Goal: Transaction & Acquisition: Purchase product/service

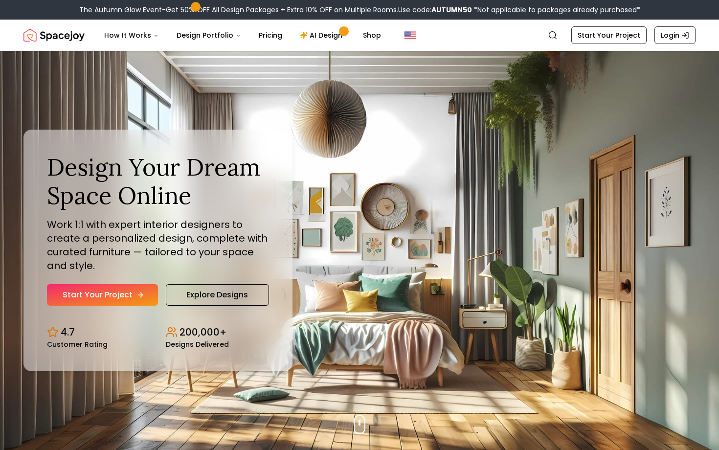
click at [134, 298] on link "Start Your Project" at bounding box center [102, 295] width 111 height 22
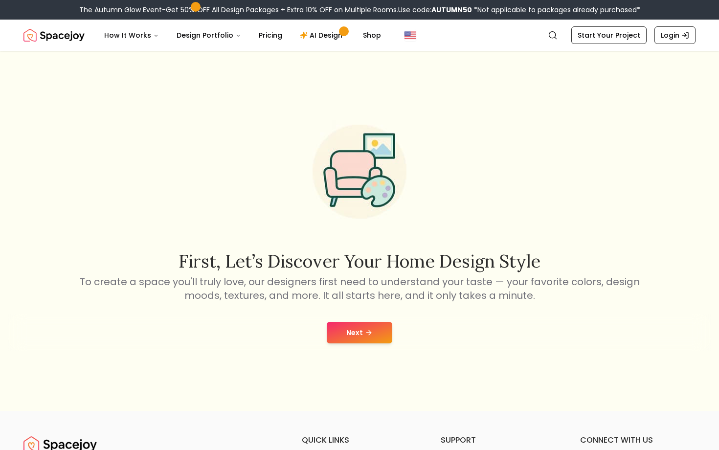
click at [363, 339] on button "Next" at bounding box center [360, 333] width 66 height 22
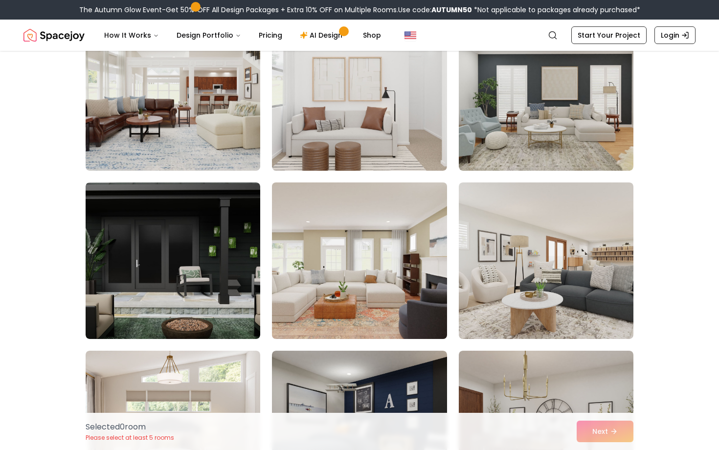
scroll to position [791, 0]
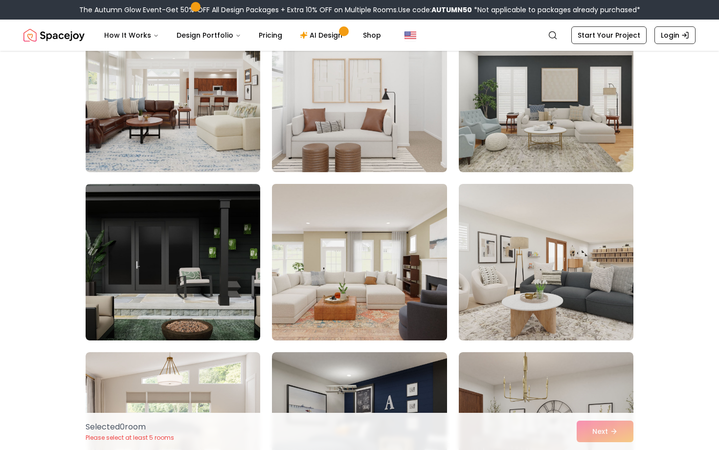
click at [364, 325] on img at bounding box center [359, 262] width 183 height 164
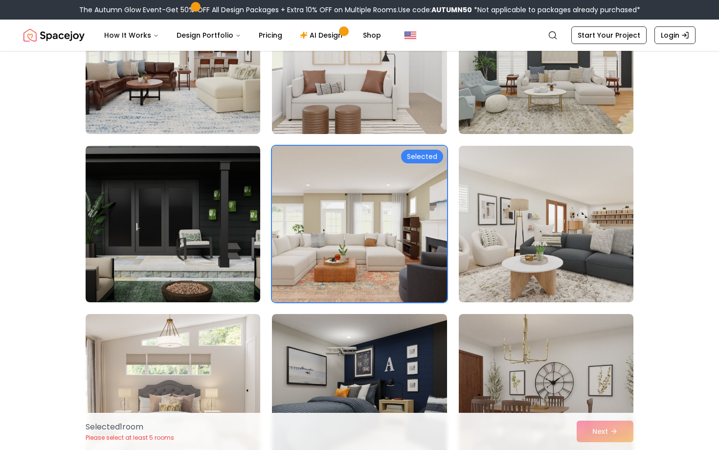
scroll to position [837, 0]
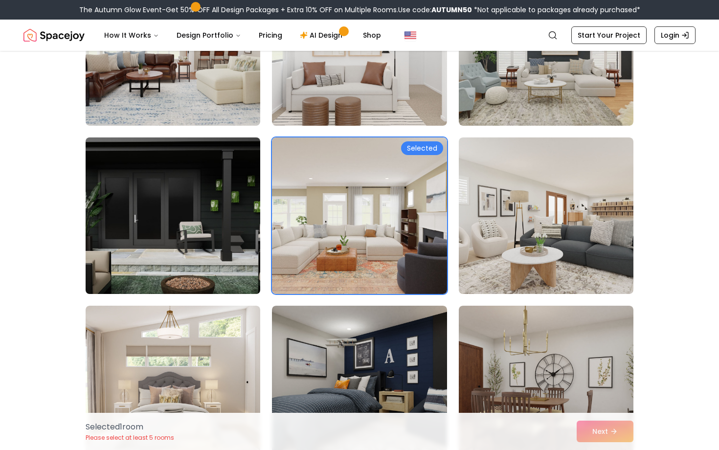
click at [156, 207] on img at bounding box center [172, 216] width 183 height 164
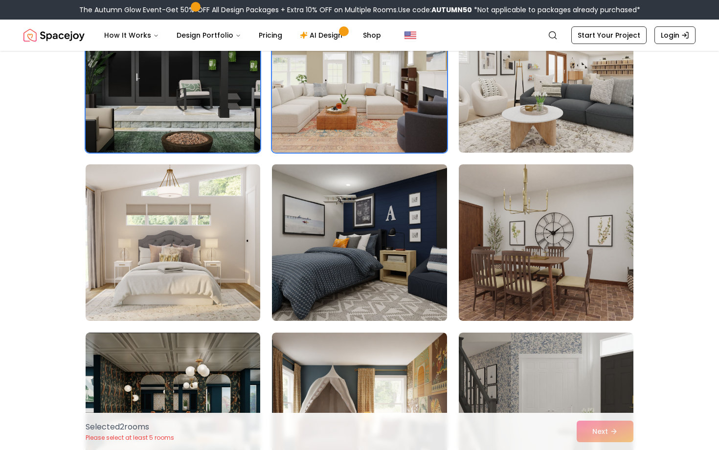
scroll to position [979, 0]
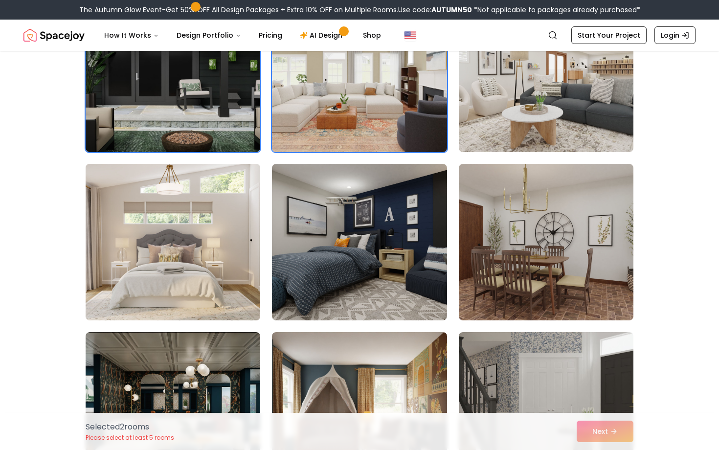
click at [185, 285] on img at bounding box center [172, 242] width 183 height 164
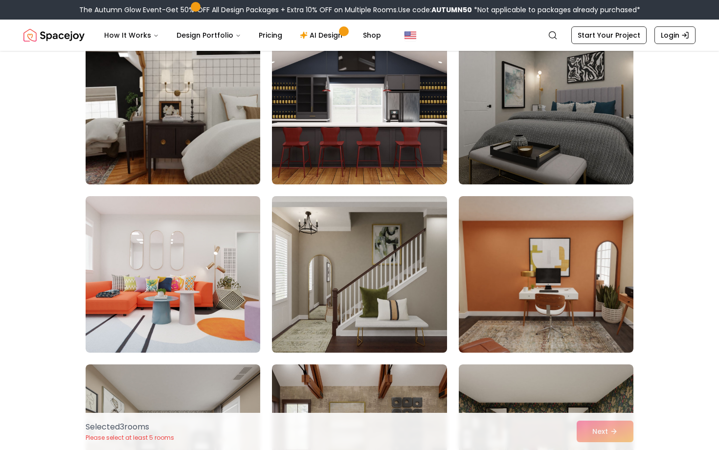
scroll to position [1453, 0]
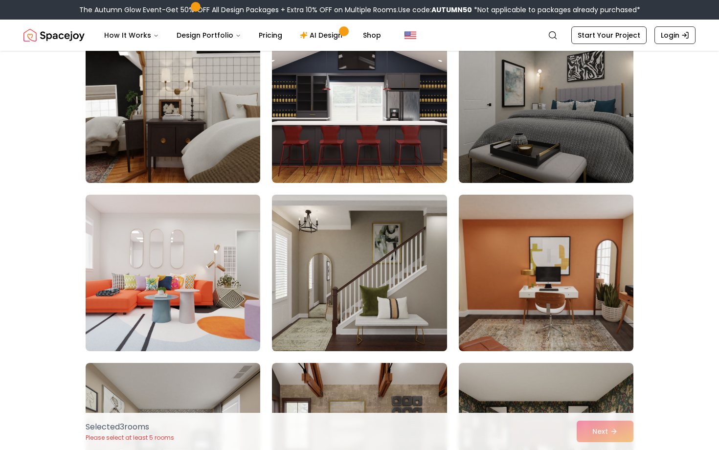
click at [340, 301] on img at bounding box center [359, 273] width 183 height 164
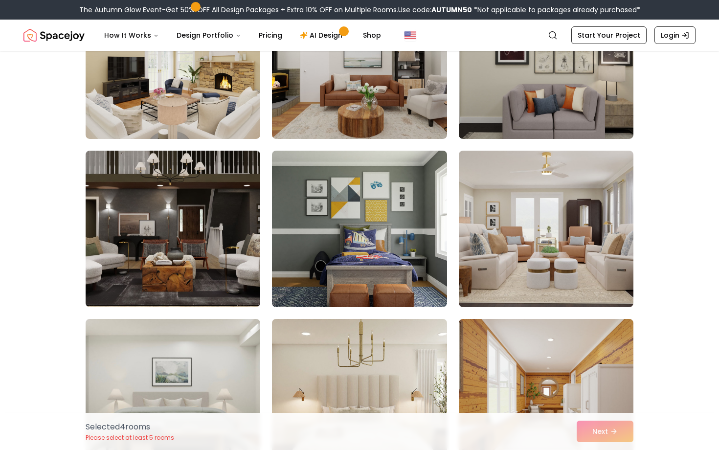
scroll to position [2172, 0]
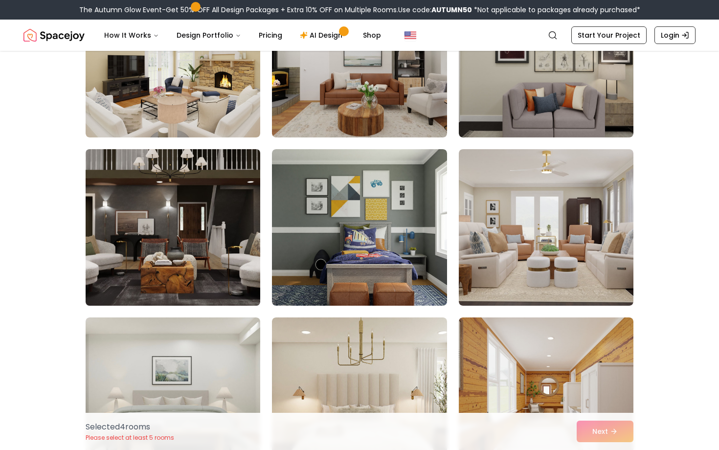
click at [215, 265] on img at bounding box center [172, 227] width 183 height 164
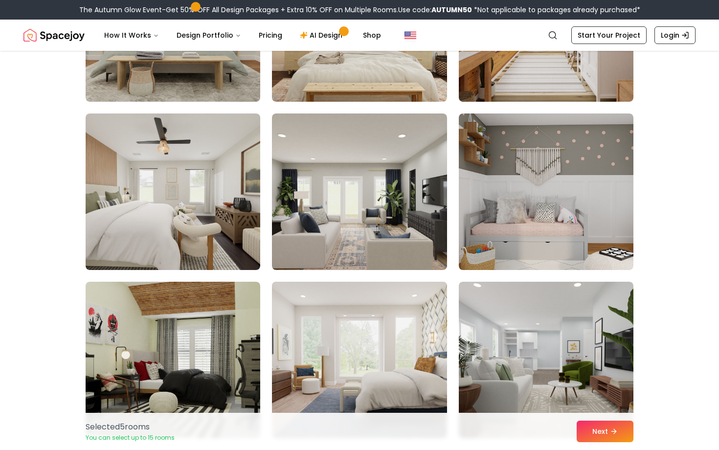
scroll to position [2543, 0]
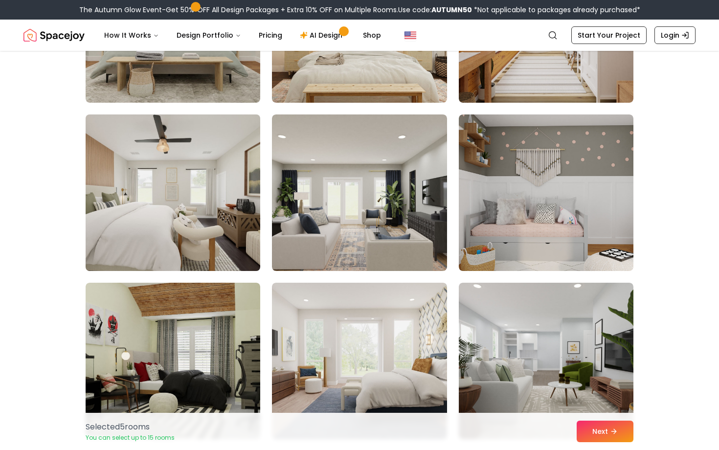
click at [241, 244] on img at bounding box center [172, 193] width 183 height 164
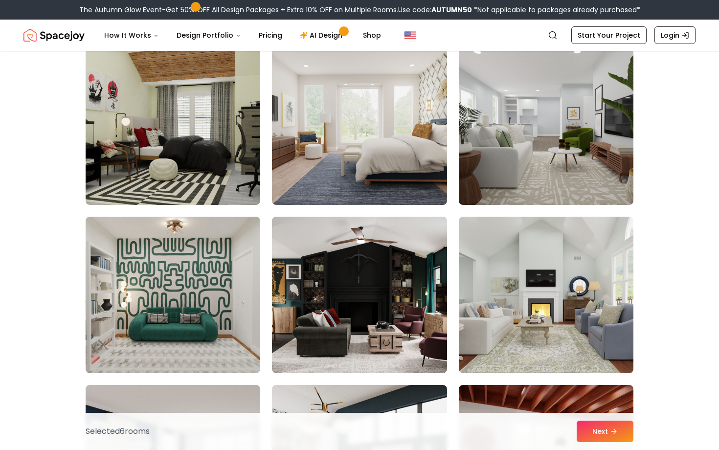
scroll to position [2779, 0]
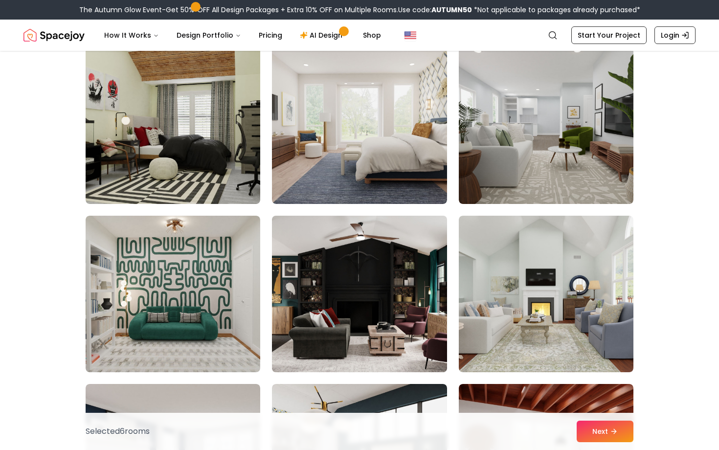
click at [370, 267] on img at bounding box center [359, 294] width 183 height 164
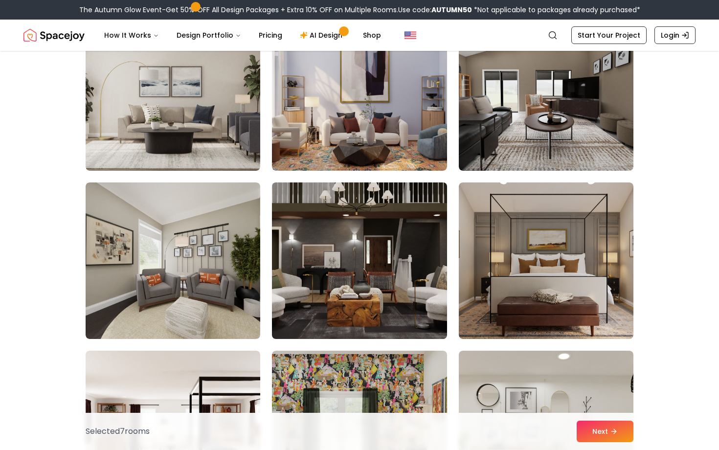
scroll to position [3492, 0]
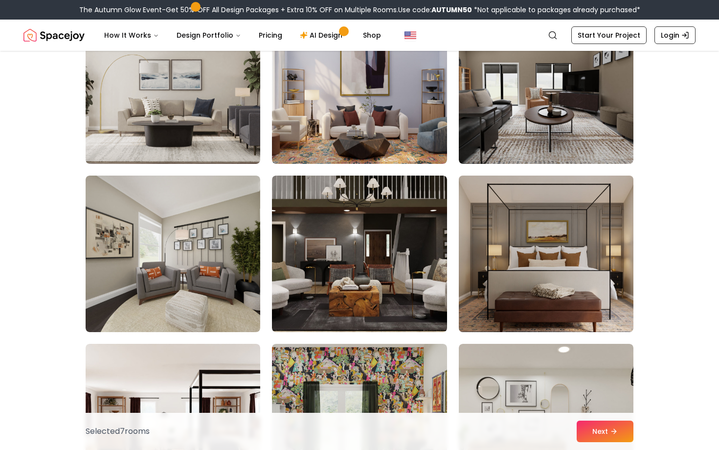
click at [506, 267] on img at bounding box center [546, 254] width 183 height 164
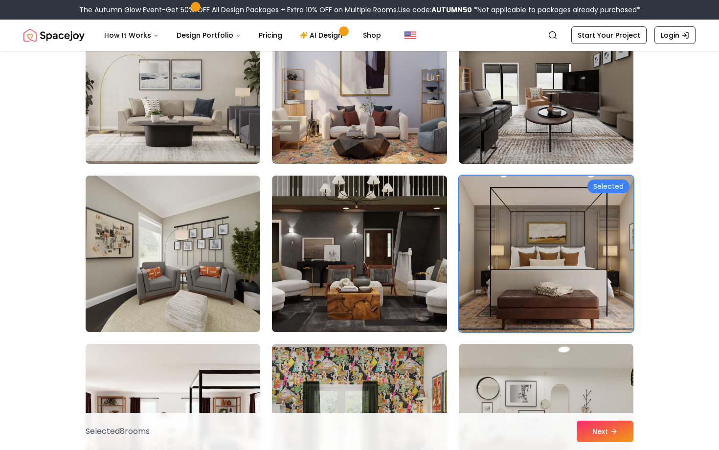
click at [312, 325] on img at bounding box center [359, 254] width 183 height 164
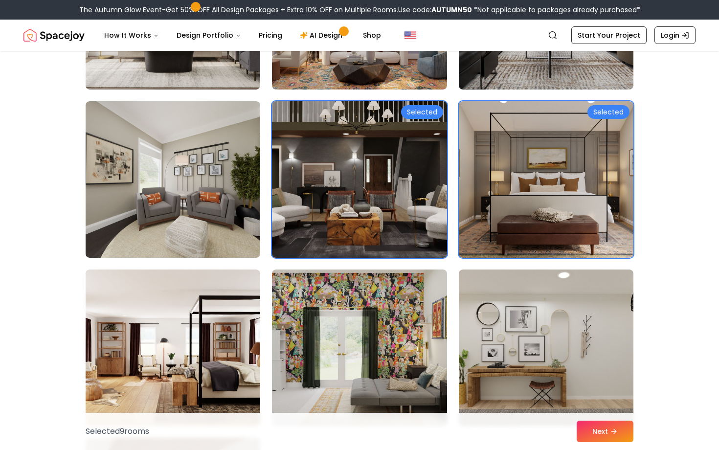
scroll to position [3566, 0]
click at [351, 203] on img at bounding box center [359, 180] width 183 height 164
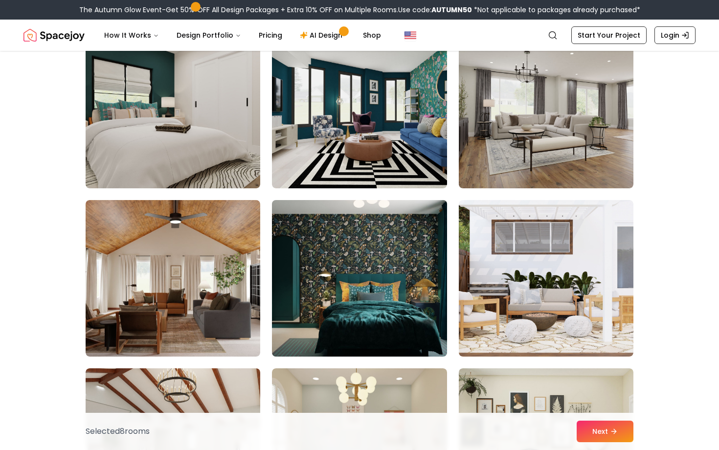
scroll to position [4645, 0]
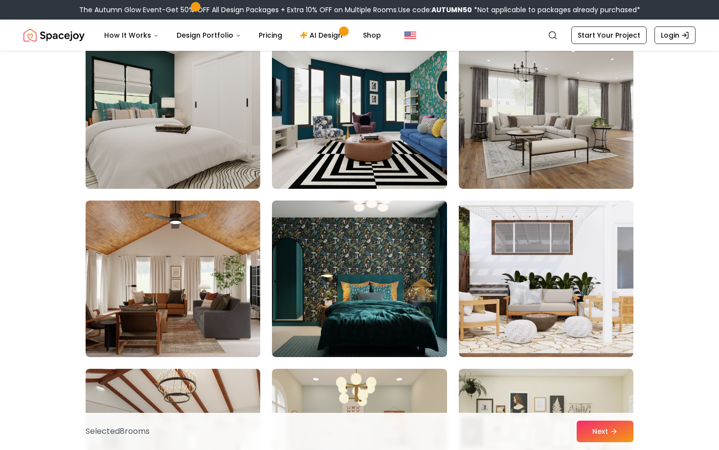
click at [511, 121] on img at bounding box center [546, 110] width 183 height 164
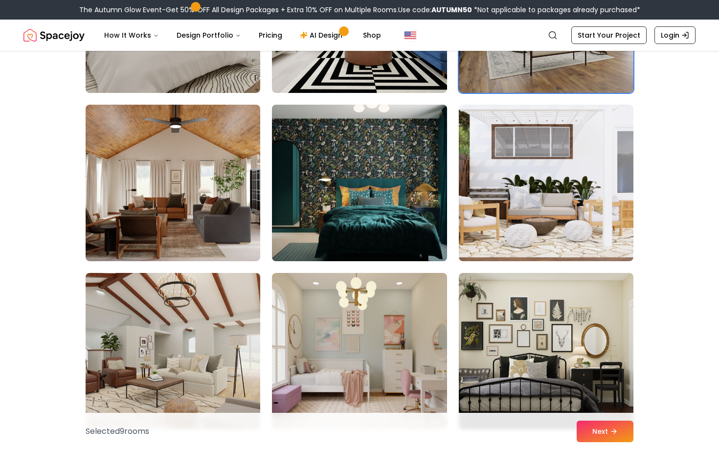
scroll to position [4742, 0]
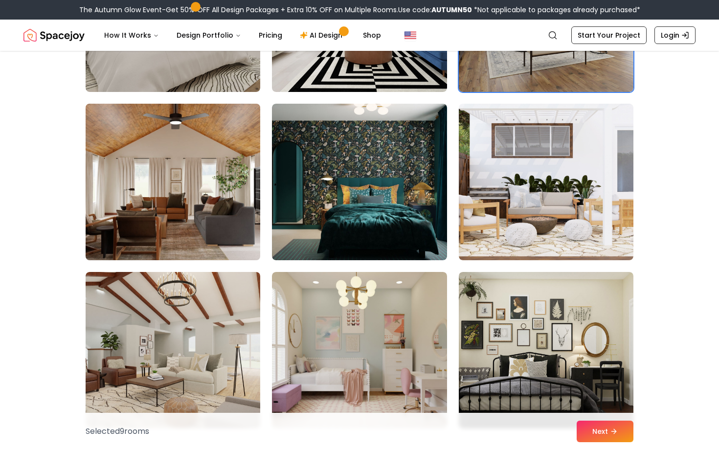
click at [232, 212] on img at bounding box center [172, 182] width 183 height 164
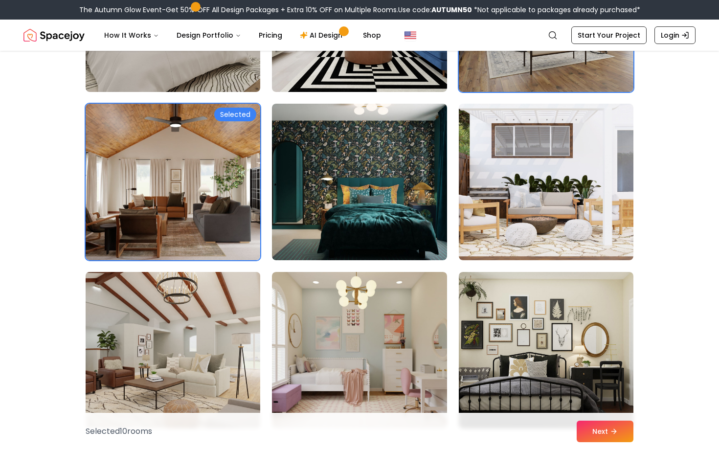
click at [234, 351] on img at bounding box center [172, 350] width 183 height 164
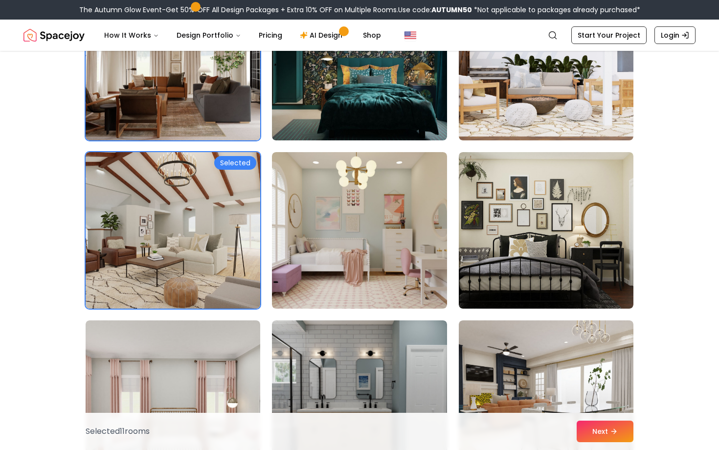
scroll to position [4864, 0]
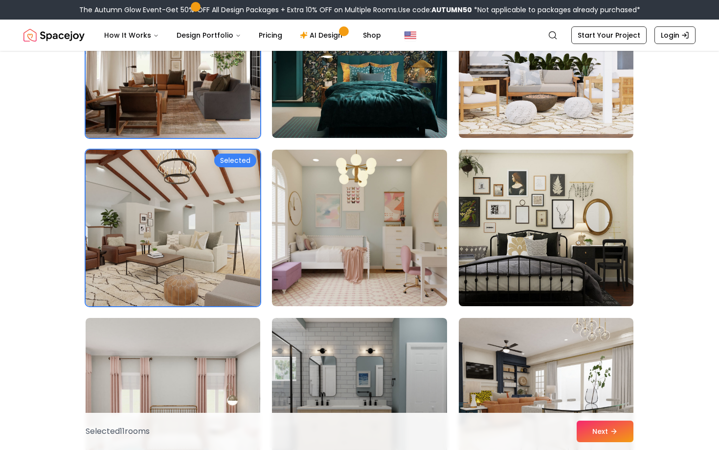
click at [505, 211] on img at bounding box center [546, 228] width 183 height 164
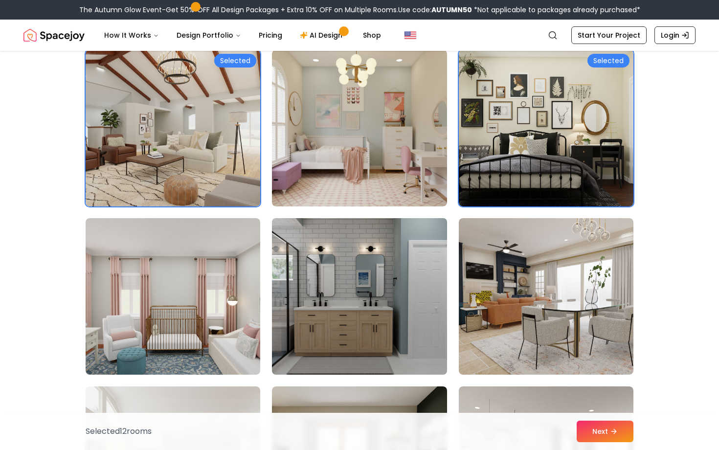
scroll to position [4965, 0]
click at [305, 318] on img at bounding box center [359, 296] width 183 height 164
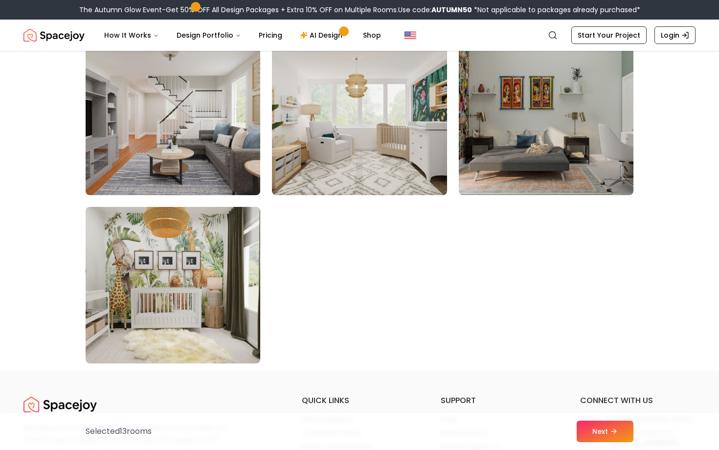
scroll to position [5481, 0]
click at [582, 431] on button "Next" at bounding box center [605, 432] width 57 height 22
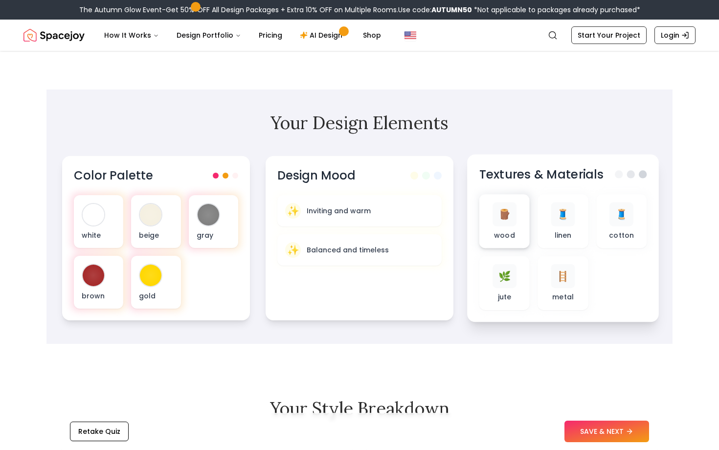
scroll to position [248, 0]
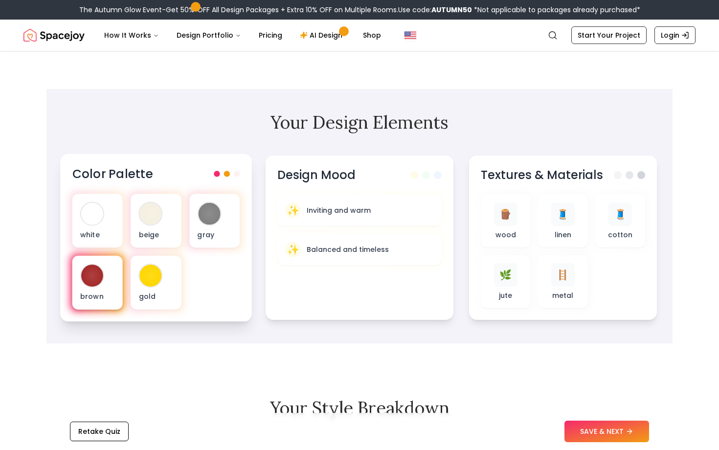
click at [95, 291] on div "brown" at bounding box center [97, 283] width 50 height 54
click at [106, 268] on div "brown" at bounding box center [97, 283] width 50 height 54
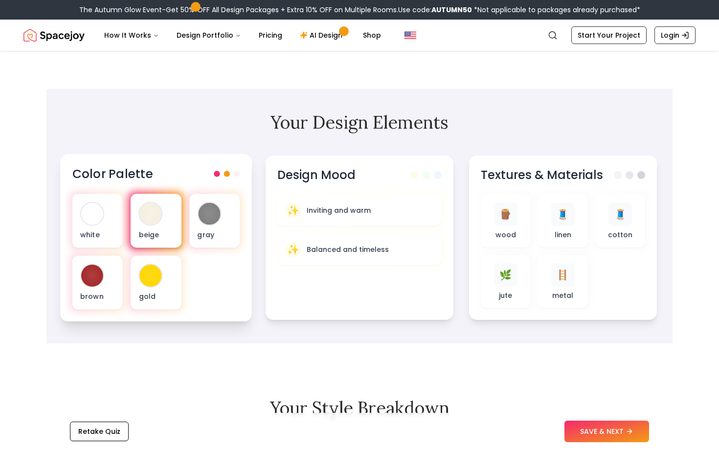
click at [154, 218] on div at bounding box center [151, 214] width 22 height 22
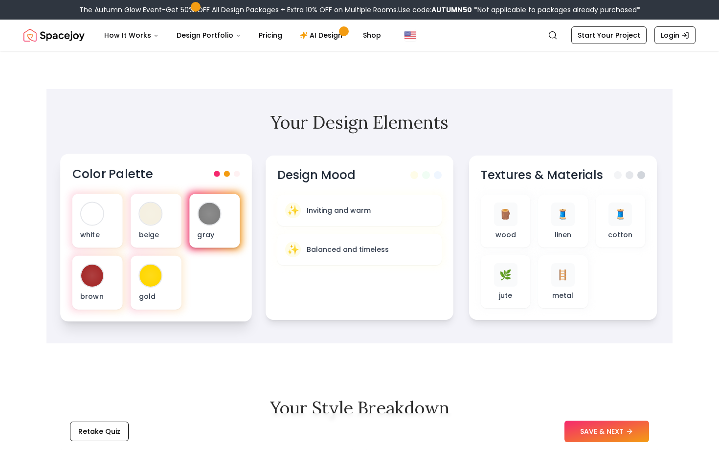
click at [198, 221] on div "gray" at bounding box center [214, 221] width 50 height 54
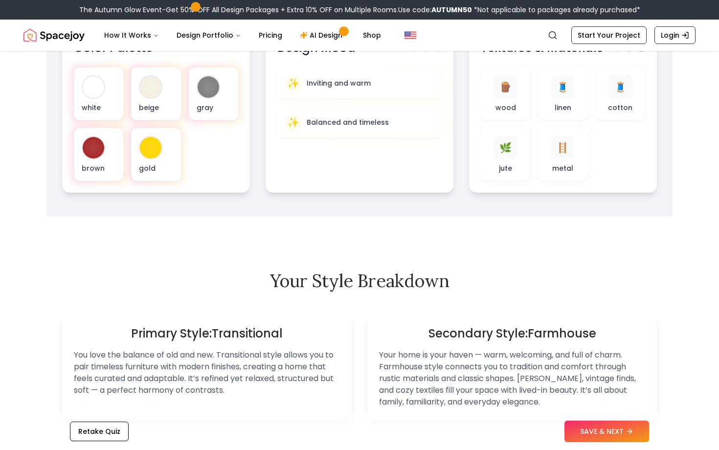
scroll to position [382, 0]
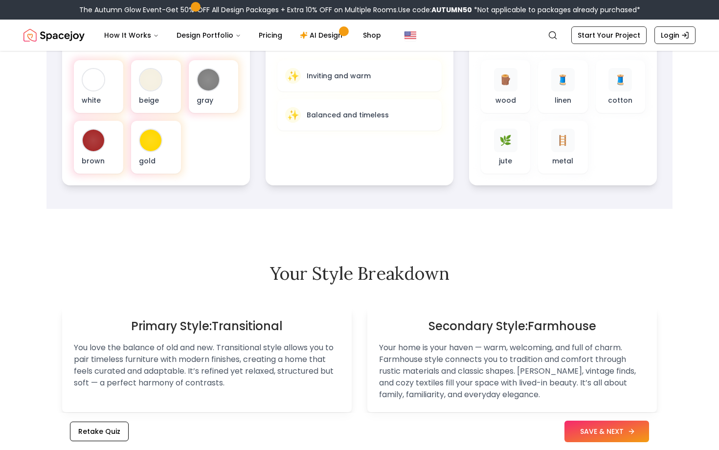
click at [613, 433] on button "SAVE & NEXT" at bounding box center [607, 432] width 85 height 22
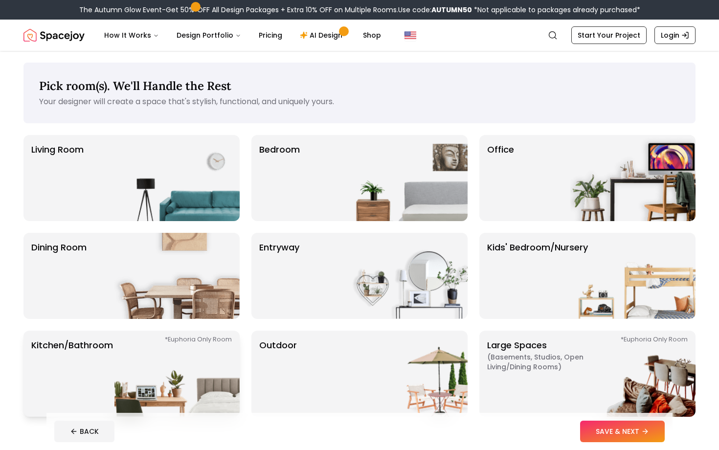
click at [154, 363] on img at bounding box center [176, 374] width 125 height 86
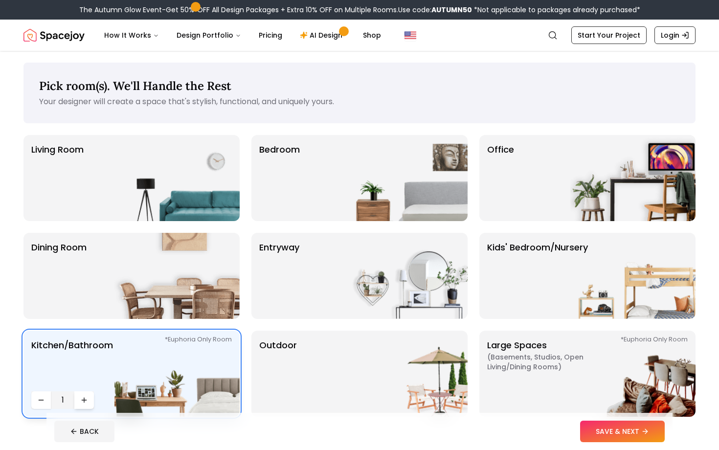
click at [87, 398] on icon "Increase quantity" at bounding box center [84, 400] width 8 height 8
click at [199, 174] on img at bounding box center [176, 178] width 125 height 86
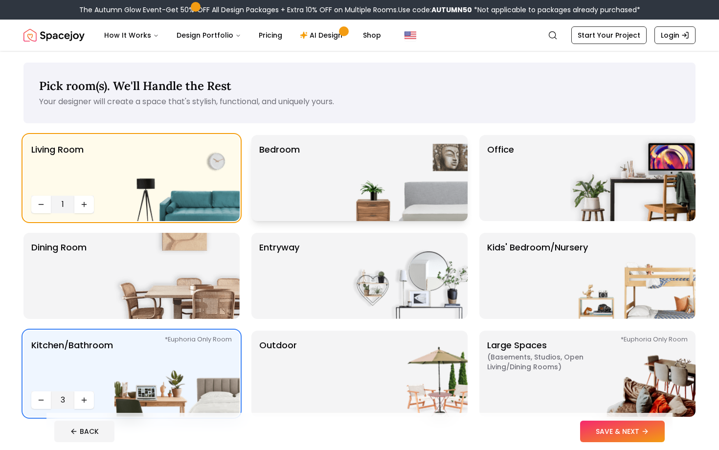
click at [344, 191] on img at bounding box center [404, 178] width 125 height 86
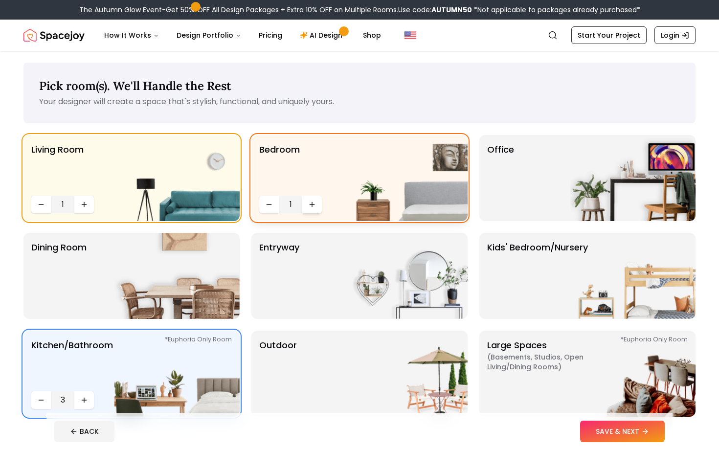
click at [313, 208] on button "Increase quantity" at bounding box center [312, 205] width 20 height 18
click at [313, 208] on icon "Increase quantity" at bounding box center [312, 205] width 8 height 8
click at [515, 357] on span "( Basements, Studios, Open living/dining rooms )" at bounding box center [548, 362] width 122 height 20
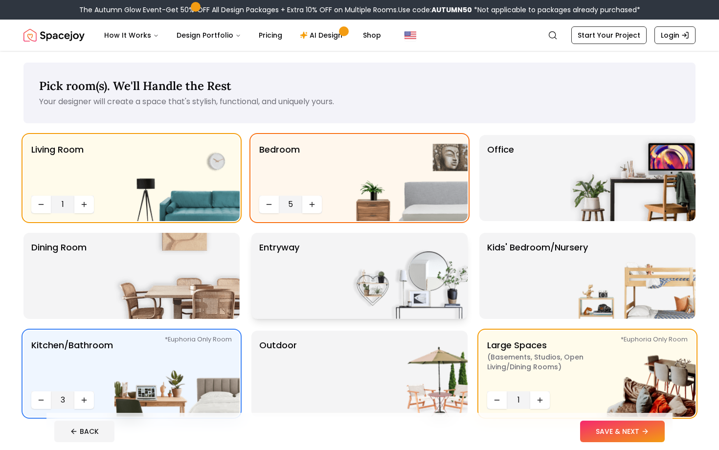
click at [399, 291] on img at bounding box center [404, 276] width 125 height 86
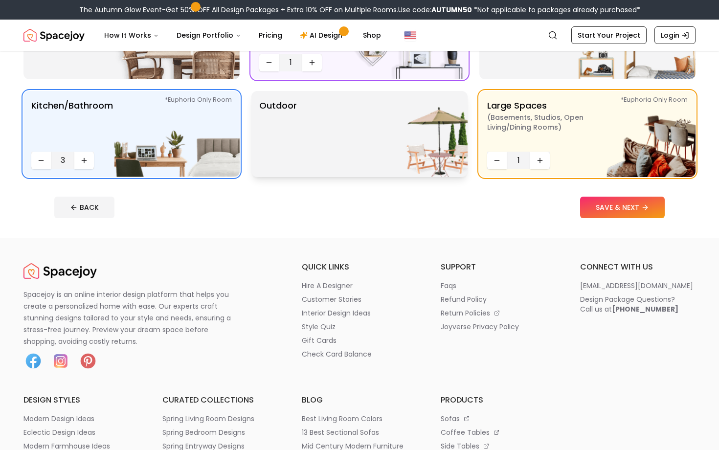
scroll to position [250, 0]
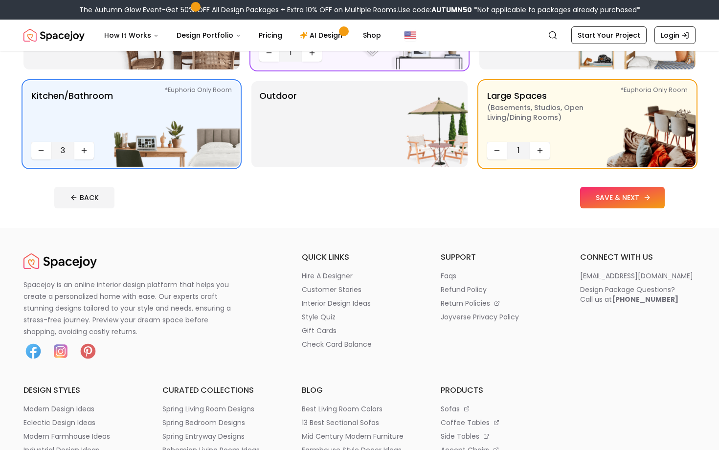
click at [628, 190] on button "SAVE & NEXT" at bounding box center [622, 198] width 85 height 22
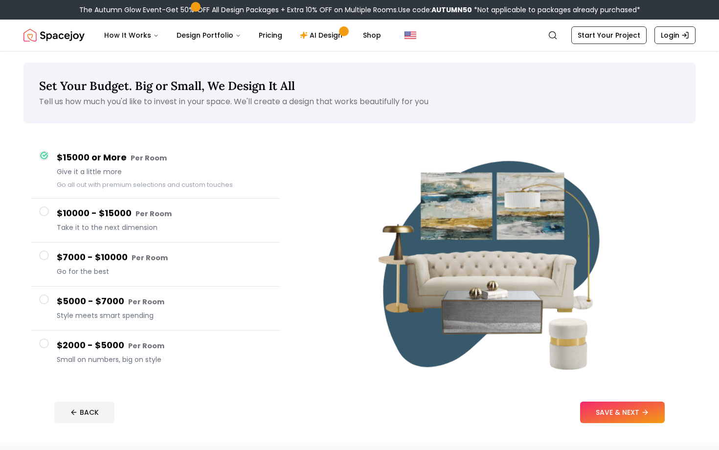
click at [46, 254] on span at bounding box center [44, 256] width 10 height 10
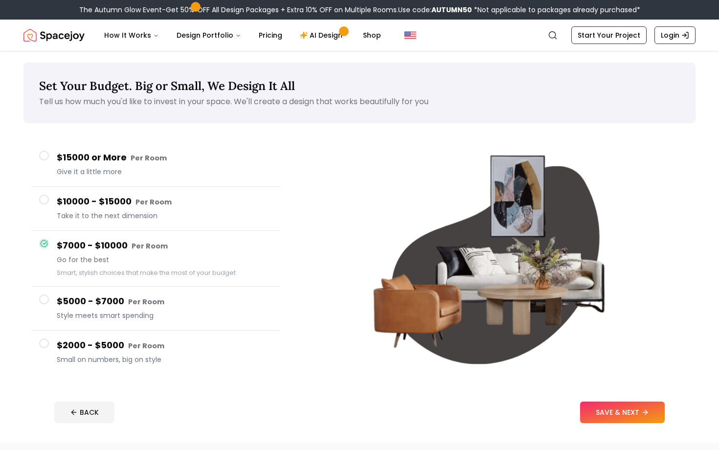
click at [48, 205] on button "$10000 - $15000 Per Room Take it to the next dimension" at bounding box center [155, 209] width 249 height 44
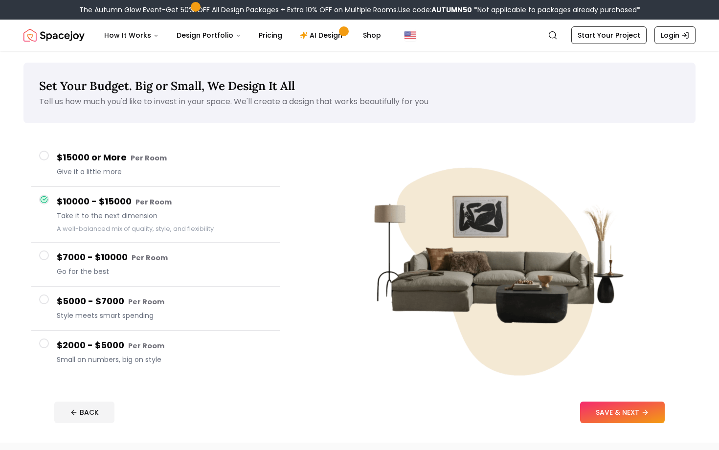
click at [49, 345] on button "$2000 - $5000 Per Room Small on numbers, big on style" at bounding box center [155, 353] width 249 height 44
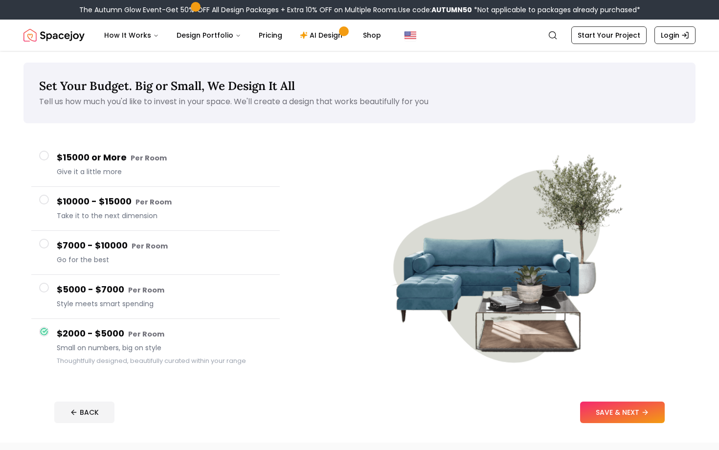
click at [55, 298] on button "$5000 - $7000 Per Room Style meets smart spending" at bounding box center [155, 297] width 249 height 44
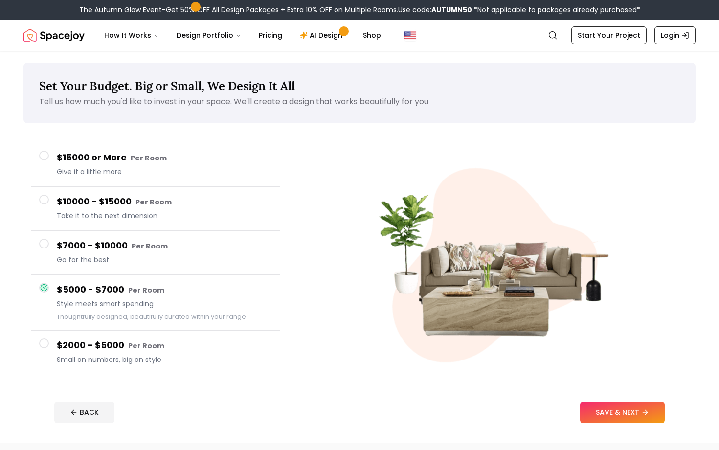
click at [51, 244] on button "$7000 - $10000 Per Room Go for the best" at bounding box center [155, 253] width 249 height 44
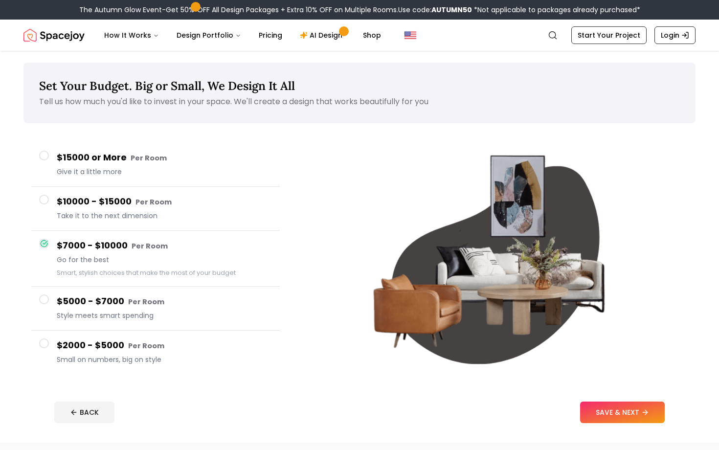
click at [647, 401] on footer "BACK SAVE & NEXT" at bounding box center [359, 412] width 626 height 37
click at [645, 409] on icon at bounding box center [647, 413] width 8 height 8
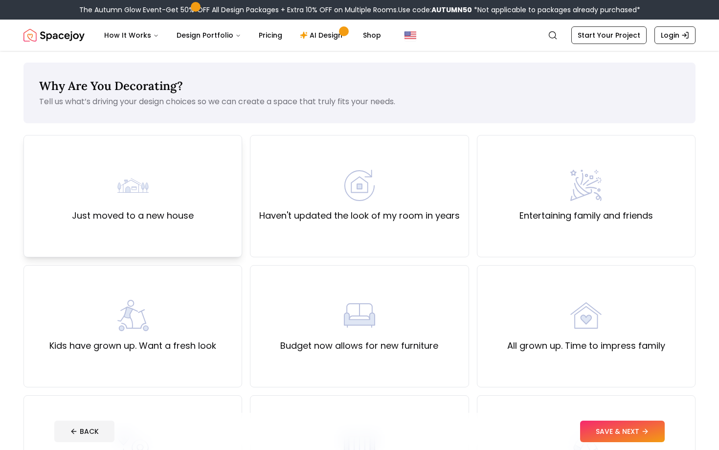
click at [222, 235] on div "Just moved to a new house" at bounding box center [132, 196] width 219 height 122
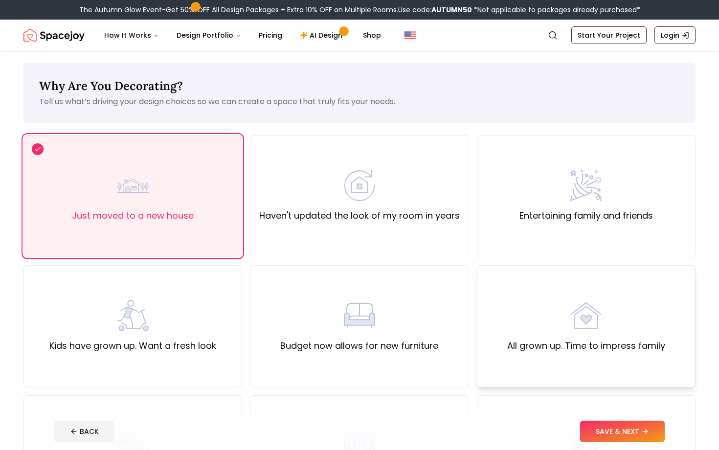
click at [509, 313] on div "All grown up. Time to impress family" at bounding box center [586, 326] width 158 height 53
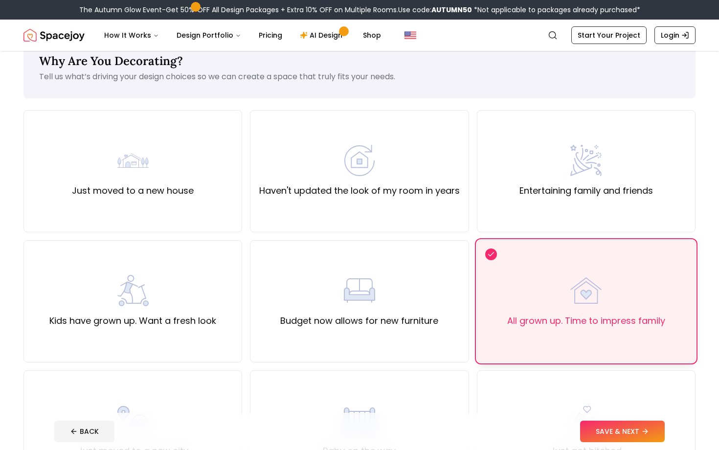
scroll to position [26, 0]
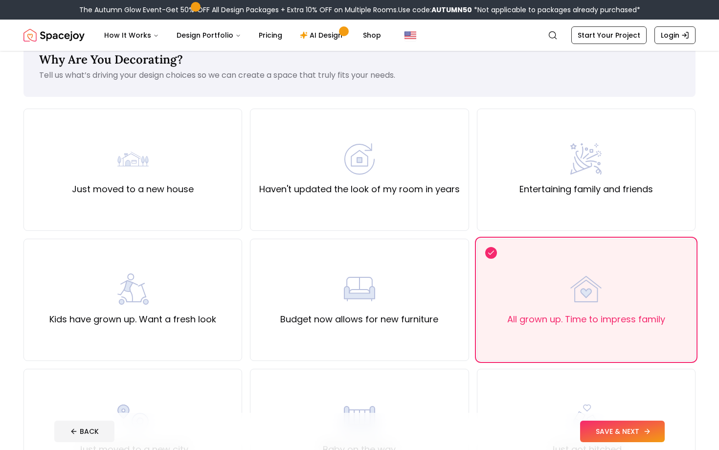
click at [630, 429] on button "SAVE & NEXT" at bounding box center [622, 432] width 85 height 22
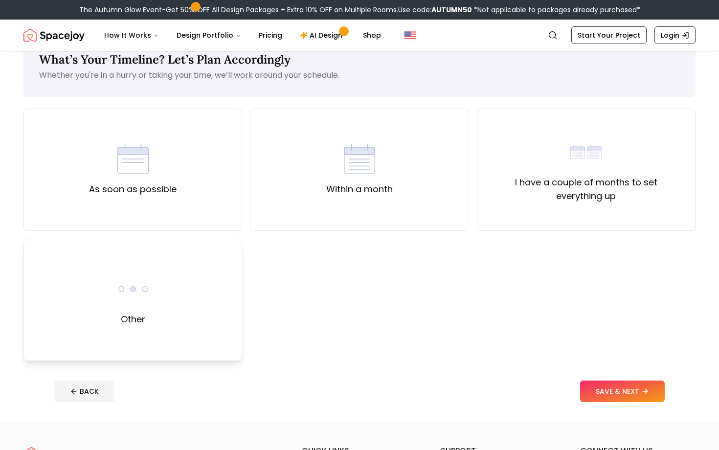
click at [170, 314] on div "Other" at bounding box center [132, 300] width 219 height 122
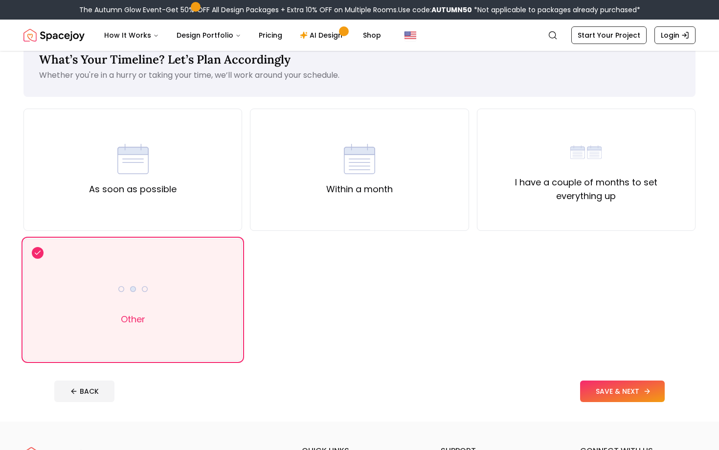
click at [630, 394] on button "SAVE & NEXT" at bounding box center [622, 392] width 85 height 22
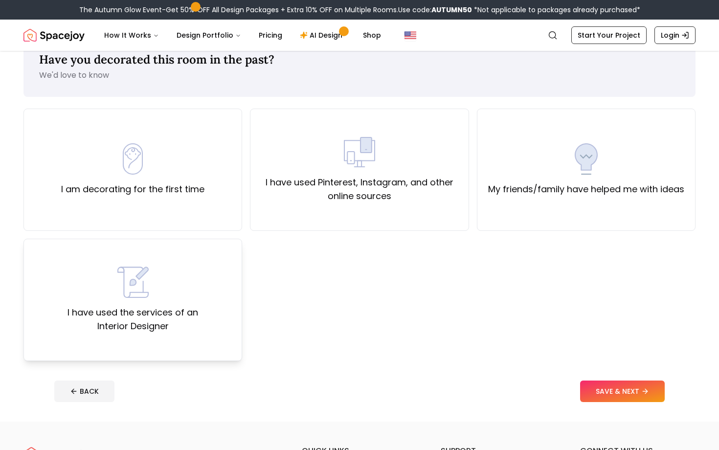
click at [233, 285] on div "I have used the services of an Interior Designer" at bounding box center [133, 300] width 202 height 67
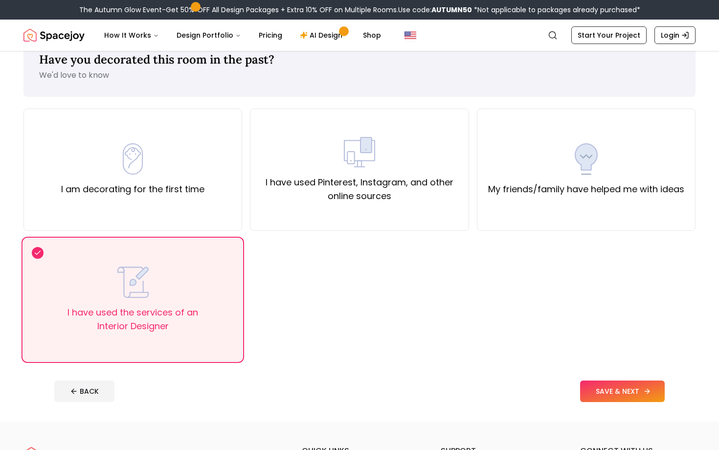
click at [642, 396] on button "SAVE & NEXT" at bounding box center [622, 392] width 85 height 22
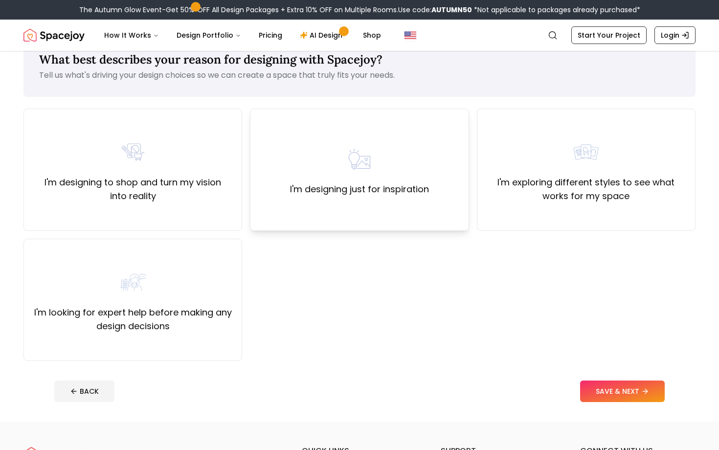
click at [458, 188] on div "I'm designing just for inspiration" at bounding box center [359, 170] width 219 height 122
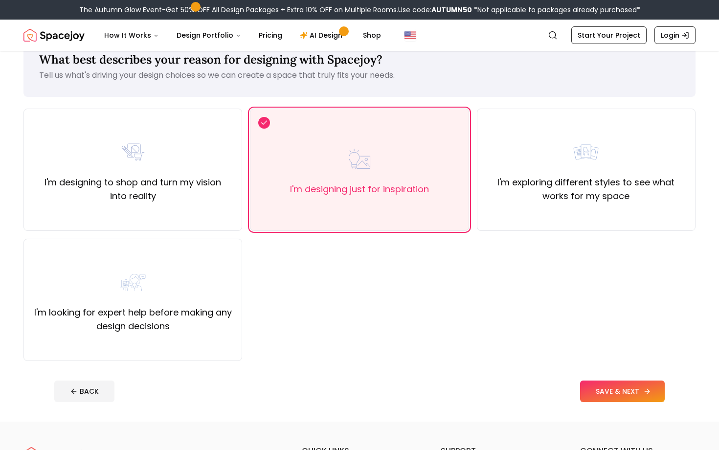
click at [621, 398] on button "SAVE & NEXT" at bounding box center [622, 392] width 85 height 22
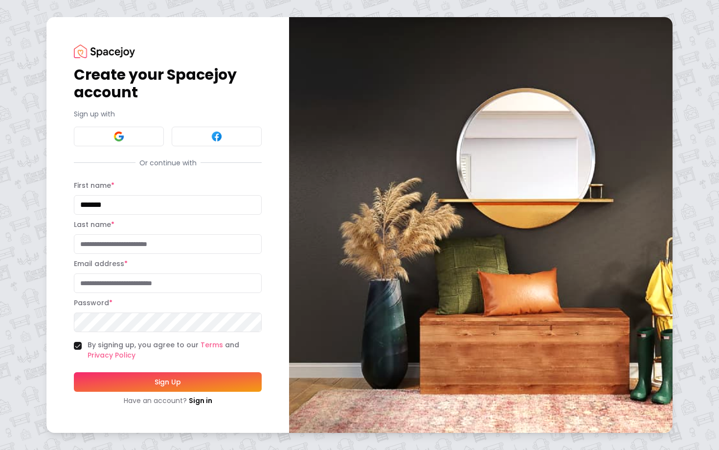
type input "*******"
type input "*********"
type input "**********"
click at [205, 379] on button "Sign Up" at bounding box center [168, 382] width 188 height 20
